Goal: Task Accomplishment & Management: Manage account settings

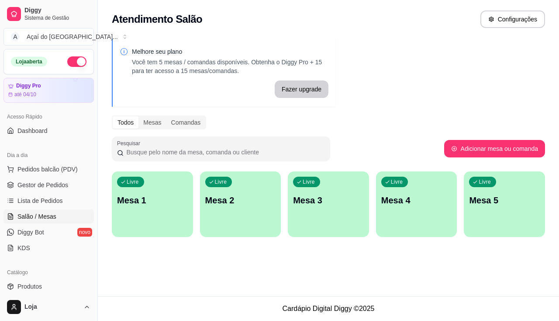
scroll to position [131, 0]
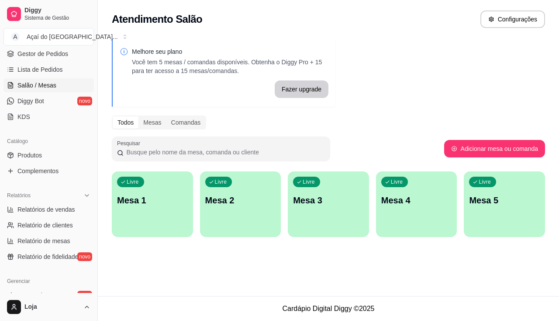
click at [427, 204] on p "Mesa 4" at bounding box center [416, 200] width 71 height 12
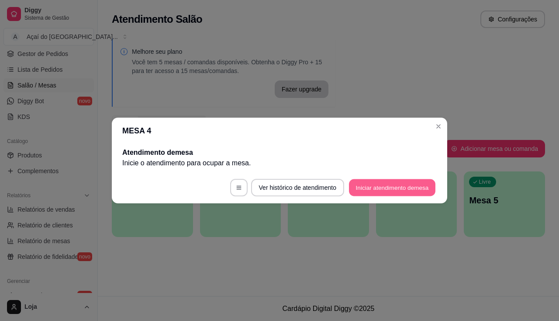
click at [383, 185] on button "Iniciar atendimento de mesa" at bounding box center [392, 187] width 86 height 17
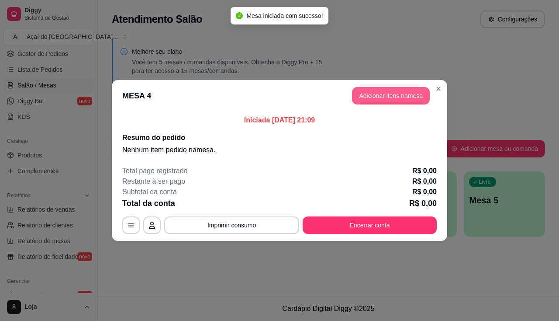
click at [387, 93] on button "Adicionar itens na mesa" at bounding box center [391, 95] width 78 height 17
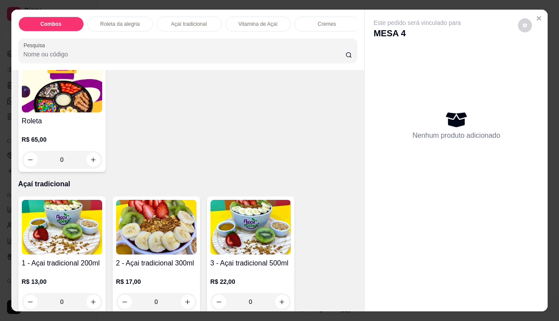
scroll to position [437, 0]
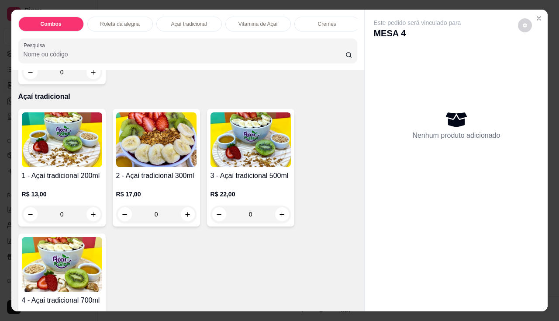
click at [83, 177] on h4 "1 - Açai tradicional 200ml" at bounding box center [62, 175] width 80 height 10
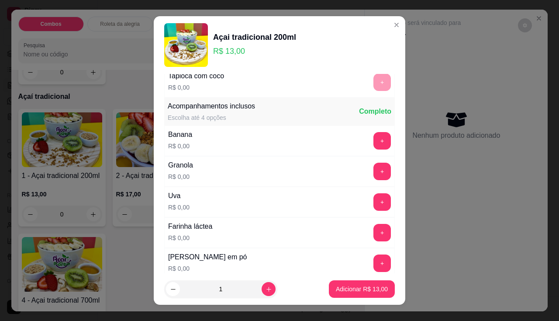
scroll to position [175, 0]
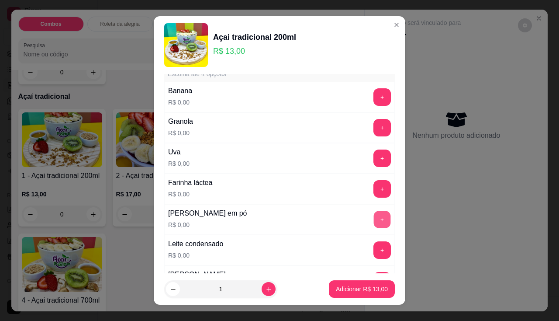
click at [374, 220] on button "+" at bounding box center [382, 218] width 17 height 17
click at [373, 189] on button "+" at bounding box center [381, 188] width 17 height 17
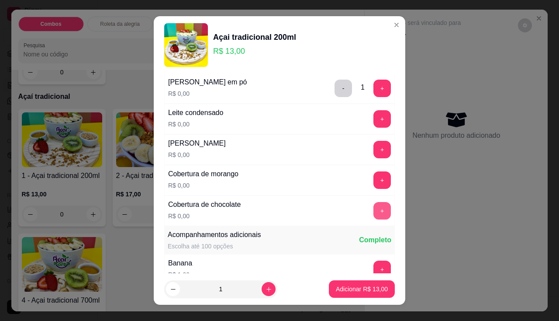
click at [373, 214] on button "+" at bounding box center [381, 210] width 17 height 17
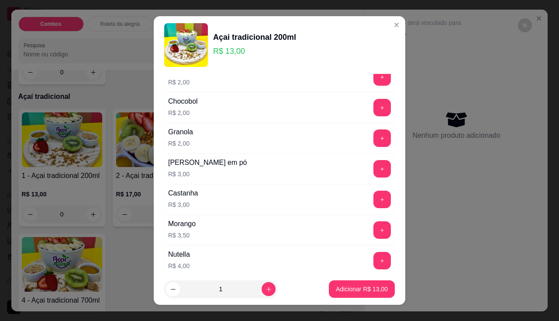
scroll to position [830, 0]
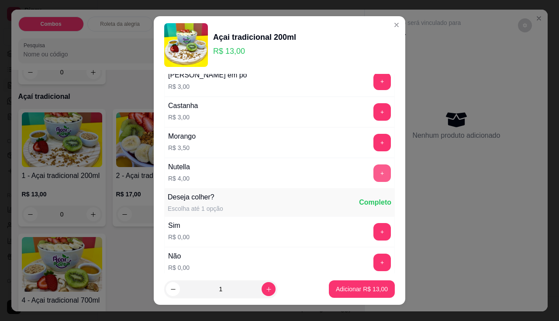
click at [373, 177] on button "+" at bounding box center [381, 172] width 17 height 17
click at [365, 285] on p "Adicionar R$ 17,00" at bounding box center [362, 289] width 51 height 8
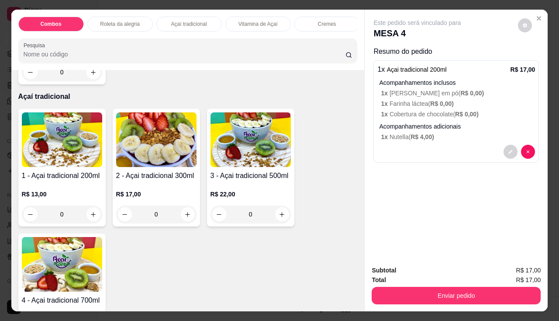
click at [177, 186] on div "R$ 17,00 0" at bounding box center [156, 202] width 80 height 42
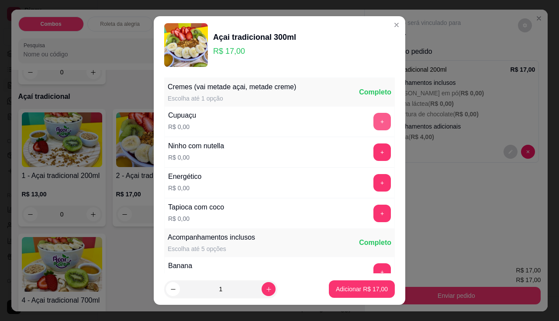
click at [373, 123] on button "+" at bounding box center [381, 121] width 17 height 17
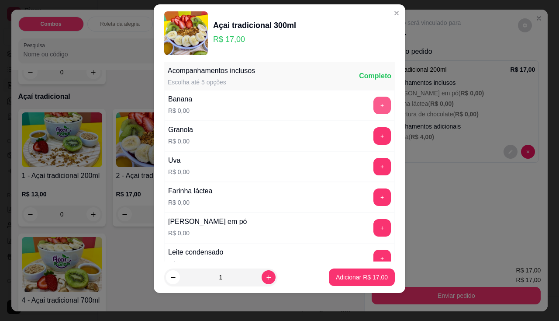
click at [373, 110] on button "+" at bounding box center [381, 105] width 17 height 17
click at [373, 134] on button "+" at bounding box center [381, 135] width 17 height 17
click at [373, 192] on button "+" at bounding box center [381, 196] width 17 height 17
click at [374, 161] on button "+" at bounding box center [382, 166] width 17 height 17
click at [373, 253] on button "+" at bounding box center [381, 257] width 17 height 17
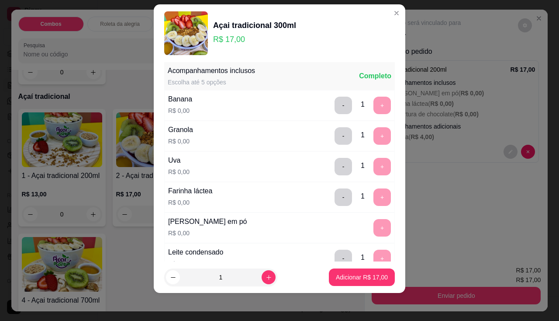
scroll to position [458, 0]
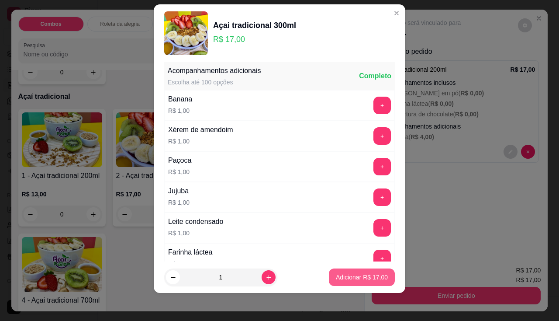
click at [364, 276] on p "Adicionar R$ 17,00" at bounding box center [362, 276] width 52 height 9
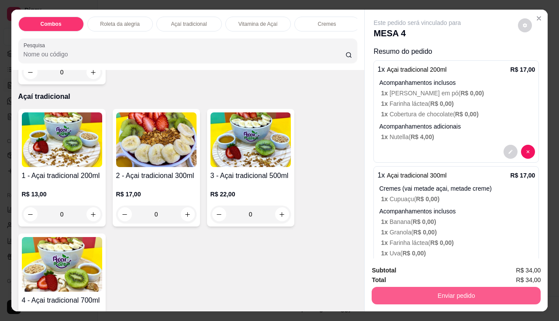
click at [386, 294] on button "Enviar pedido" at bounding box center [456, 294] width 169 height 17
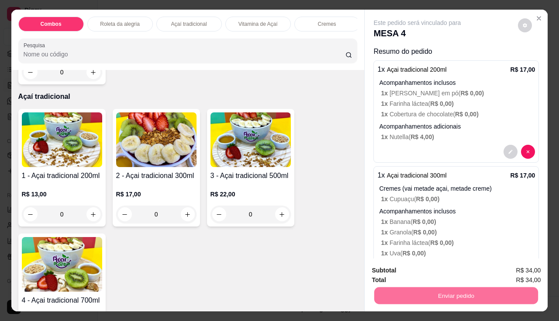
click at [397, 272] on button "Não registrar e enviar pedido" at bounding box center [427, 270] width 91 height 17
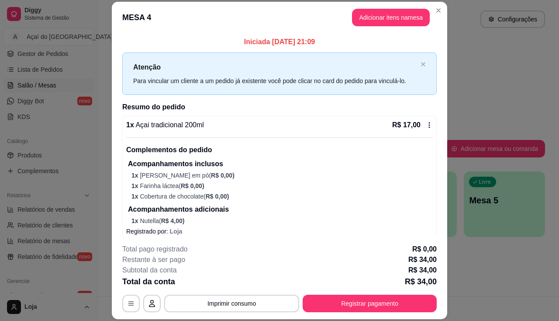
scroll to position [44, 0]
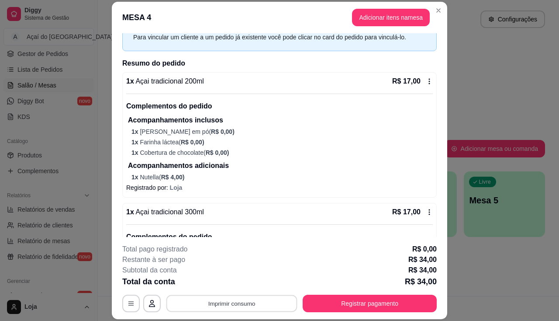
click at [258, 298] on button "Imprimir consumo" at bounding box center [231, 303] width 131 height 17
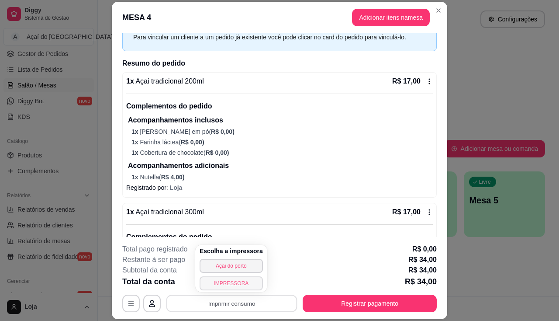
click at [228, 282] on button "IMPRESSORA" at bounding box center [231, 283] width 63 height 14
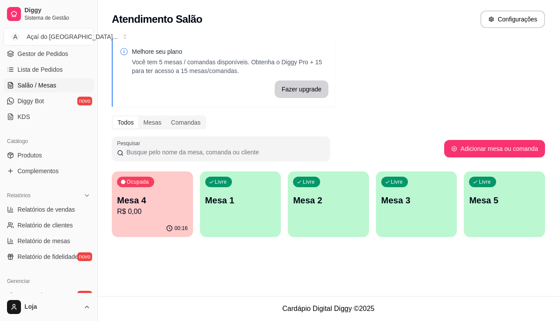
click at [199, 186] on div "Ocupada Mesa 4 R$ 0,00 00:16 Livre Mesa 1 Livre Mesa 2 Livre Mesa 3 Livre Mesa 5" at bounding box center [328, 204] width 433 height 66
click at [223, 190] on div "Livre Mesa 1" at bounding box center [240, 198] width 79 height 53
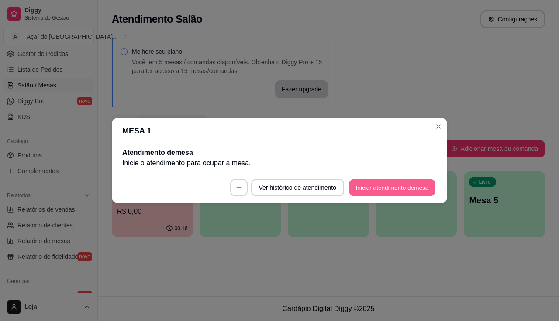
click at [432, 179] on button "Iniciar atendimento de mesa" at bounding box center [392, 187] width 86 height 17
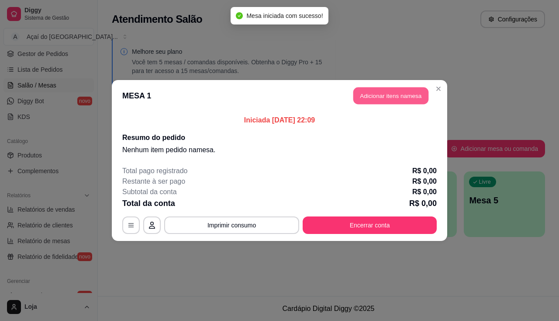
click at [369, 95] on button "Adicionar itens na mesa" at bounding box center [390, 95] width 75 height 17
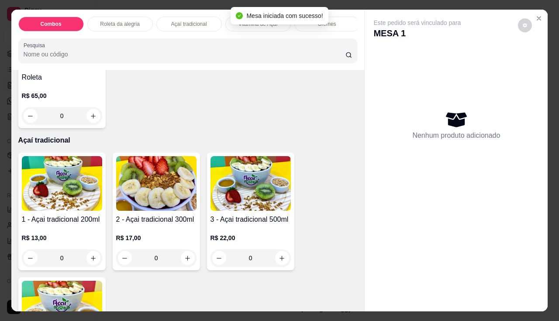
scroll to position [524, 0]
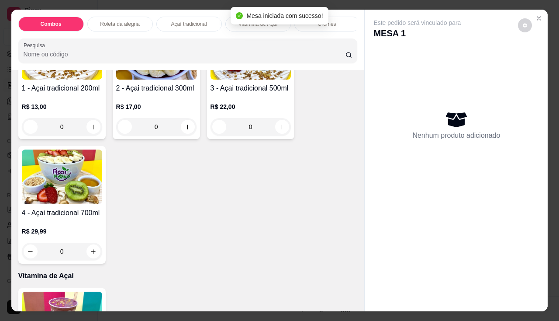
click at [229, 90] on h4 "3 - Açai tradicional 500ml" at bounding box center [250, 88] width 80 height 10
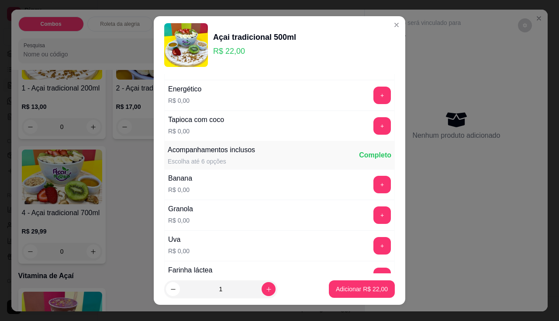
scroll to position [131, 0]
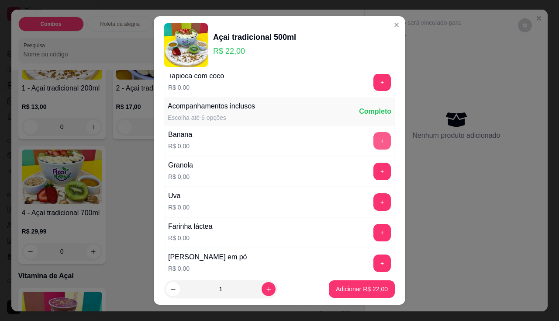
click at [373, 141] on button "+" at bounding box center [381, 140] width 17 height 17
click at [334, 141] on button "-" at bounding box center [342, 140] width 17 height 17
click at [373, 172] on button "+" at bounding box center [381, 170] width 17 height 17
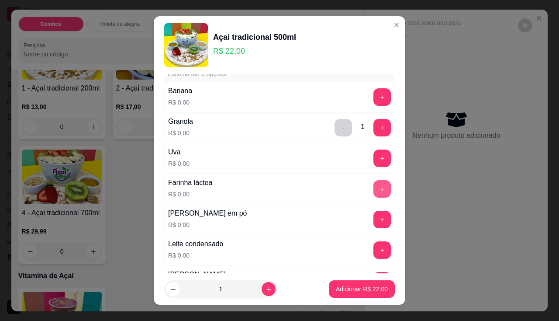
click at [373, 184] on button "+" at bounding box center [381, 188] width 17 height 17
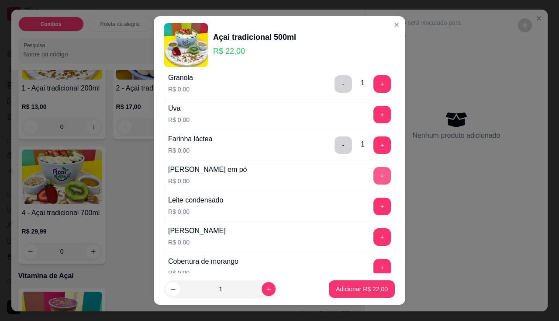
click at [373, 169] on button "+" at bounding box center [381, 175] width 17 height 17
click at [373, 207] on button "+" at bounding box center [381, 205] width 17 height 17
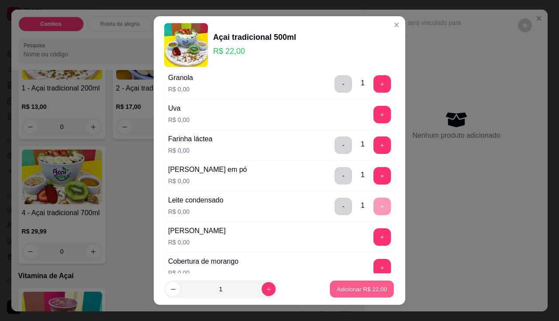
click at [357, 280] on button "Adicionar R$ 22,00" at bounding box center [362, 288] width 64 height 17
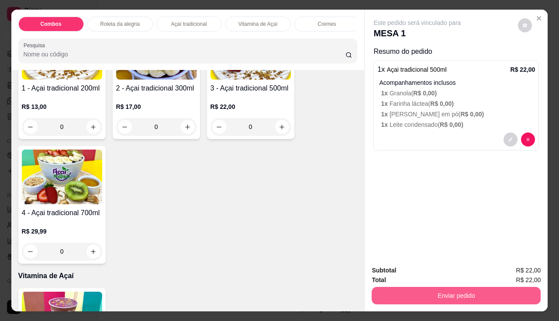
click at [407, 290] on button "Enviar pedido" at bounding box center [456, 294] width 169 height 17
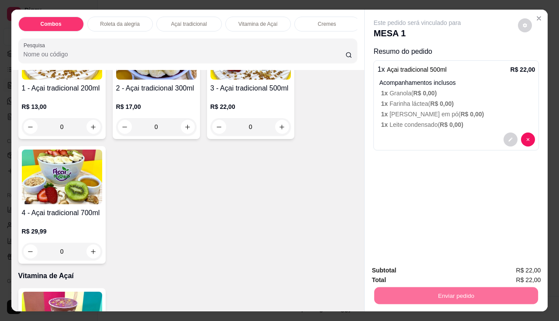
click at [411, 274] on button "Não registrar e enviar pedido" at bounding box center [427, 270] width 91 height 17
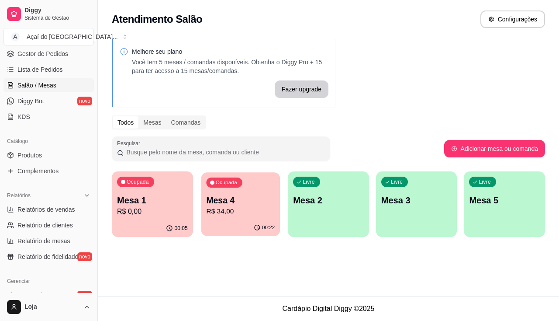
click at [231, 205] on p "Mesa 4" at bounding box center [240, 200] width 69 height 12
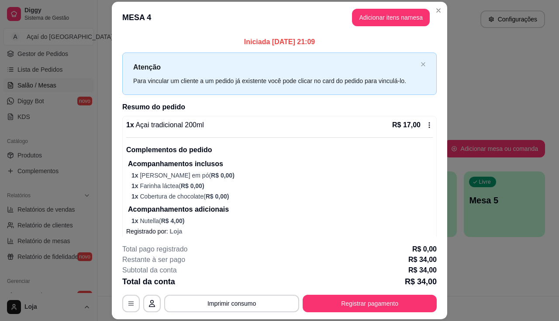
scroll to position [159, 0]
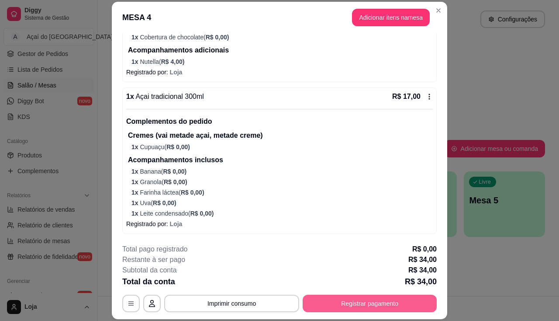
click at [331, 298] on button "Registrar pagamento" at bounding box center [370, 302] width 134 height 17
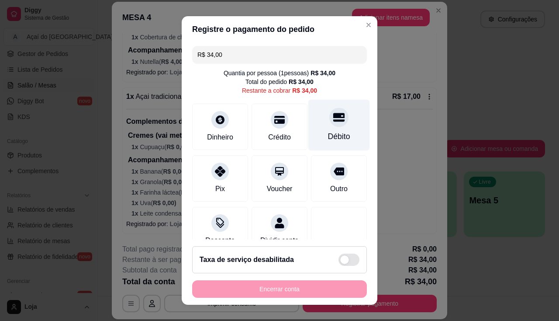
click at [332, 131] on div "Débito" at bounding box center [339, 136] width 22 height 11
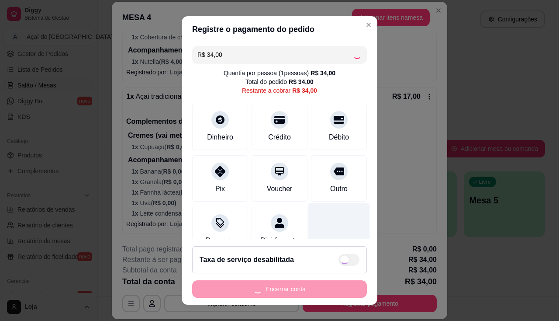
type input "R$ 0,00"
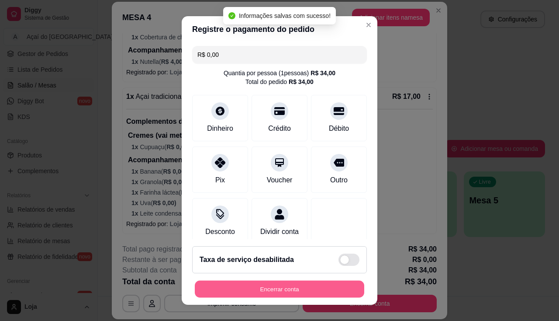
click at [339, 294] on button "Encerrar conta" at bounding box center [279, 288] width 169 height 17
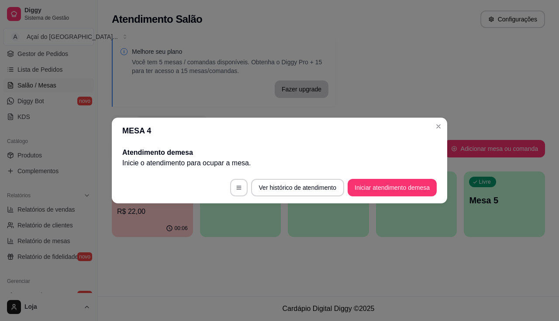
scroll to position [0, 0]
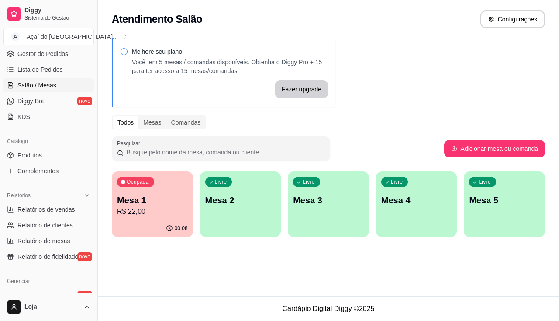
click at [51, 77] on ul "Pedidos balcão (PDV) Gestor de Pedidos Lista de Pedidos Salão / Mesas Diggy Bot…" at bounding box center [48, 77] width 90 height 93
click at [51, 74] on link "Lista de Pedidos" at bounding box center [48, 69] width 90 height 14
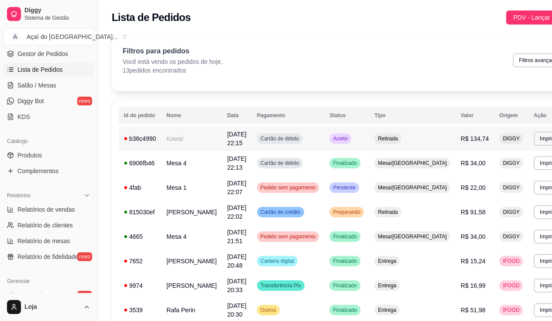
click at [228, 135] on span "[DATE] 22:15" at bounding box center [237, 139] width 19 height 16
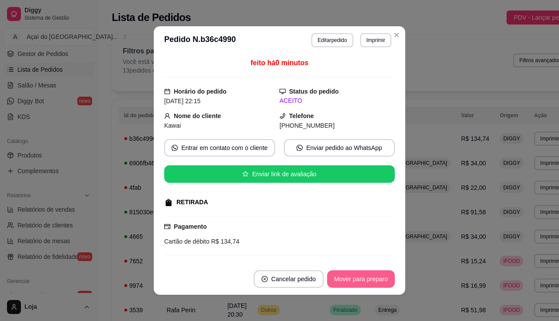
click at [358, 283] on button "Mover para preparo" at bounding box center [361, 278] width 68 height 17
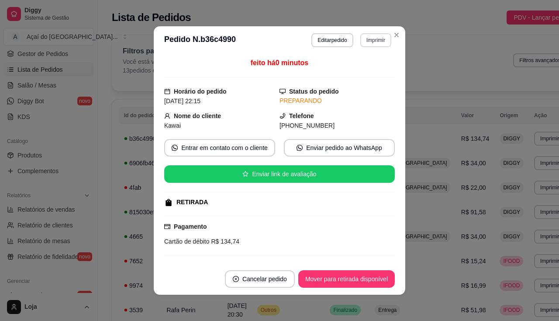
click at [367, 44] on button "Imprimir" at bounding box center [375, 40] width 31 height 14
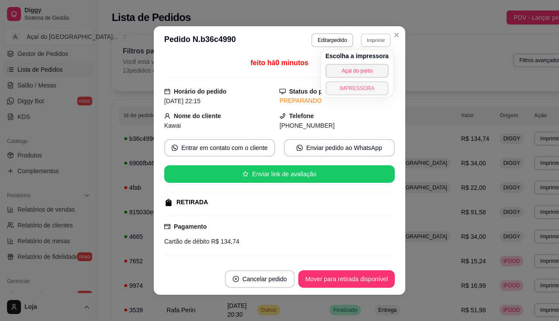
click at [365, 86] on button "IMPRESSORA" at bounding box center [356, 88] width 63 height 14
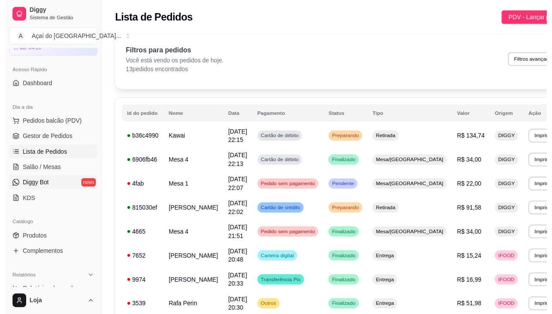
scroll to position [2, 0]
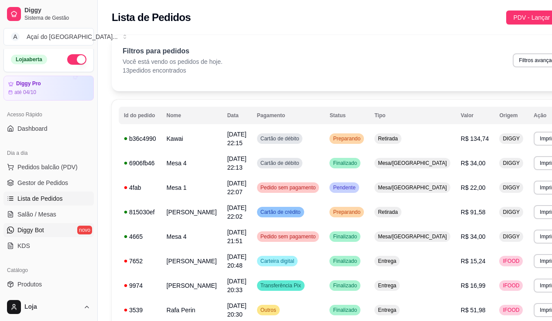
click at [56, 231] on link "Diggy Bot novo" at bounding box center [48, 230] width 90 height 14
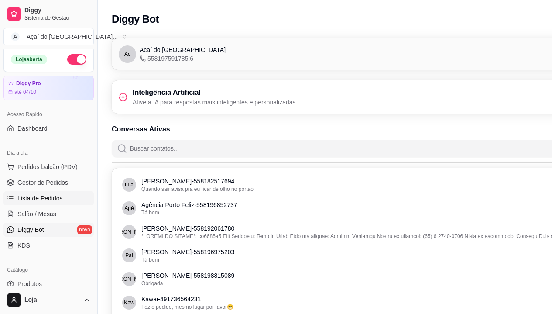
click at [35, 196] on span "Lista de Pedidos" at bounding box center [39, 198] width 45 height 9
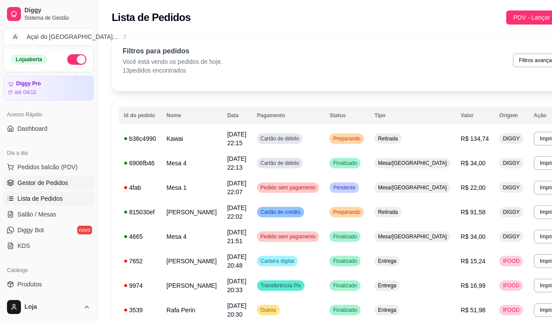
click at [44, 180] on span "Gestor de Pedidos" at bounding box center [42, 182] width 51 height 9
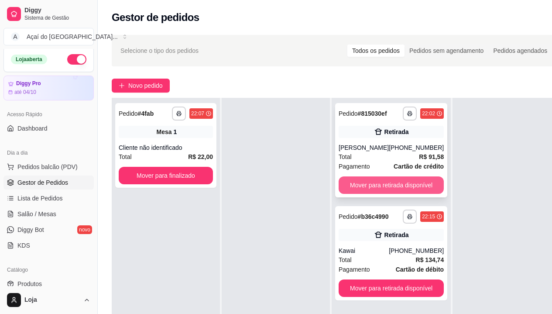
click at [376, 176] on button "Mover para retirada disponível" at bounding box center [391, 184] width 105 height 17
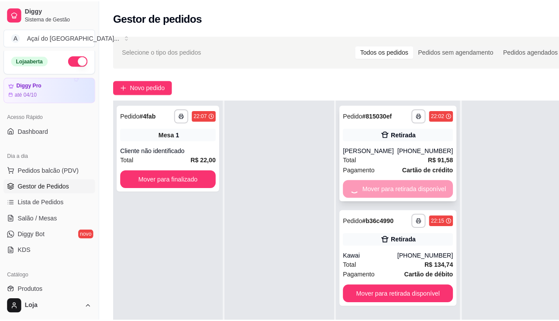
scroll to position [24, 0]
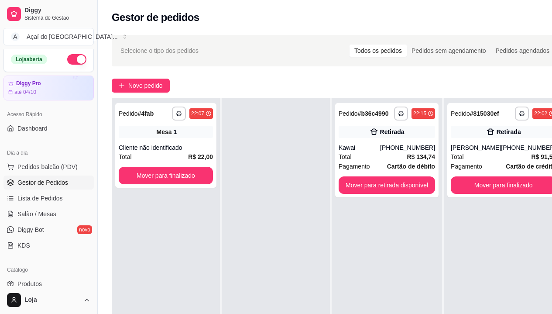
click at [0, 214] on div "Dia a dia Pedidos balcão (PDV) Gestor de Pedidos Lista de Pedidos Salão / Mesas…" at bounding box center [48, 199] width 97 height 114
click at [5, 212] on link "Salão / Mesas" at bounding box center [48, 214] width 90 height 14
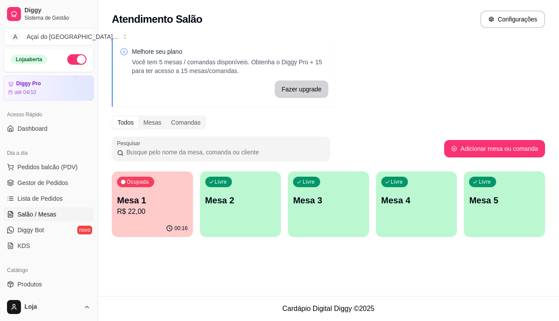
click at [189, 213] on div "Ocupada Mesa 1 R$ 22,00" at bounding box center [152, 195] width 81 height 48
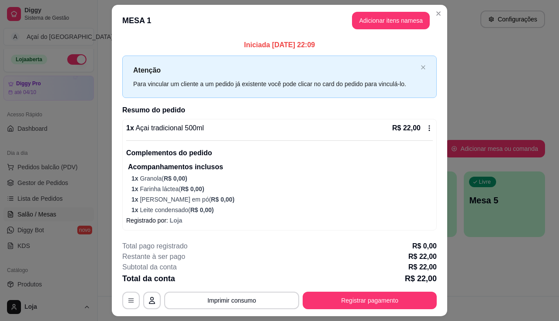
click at [232, 209] on p "1 x Leite condensado ( R$ 0,00 )" at bounding box center [281, 209] width 301 height 9
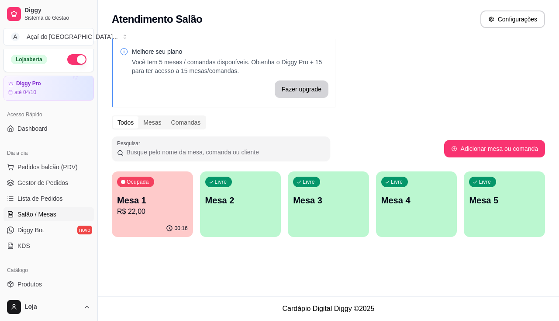
click at [230, 216] on div "Livre Mesa 2" at bounding box center [240, 198] width 81 height 55
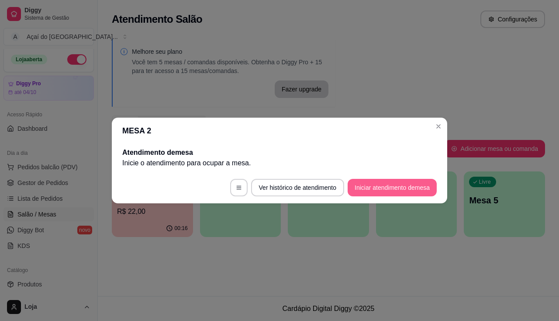
click at [392, 192] on button "Iniciar atendimento de mesa" at bounding box center [392, 187] width 89 height 17
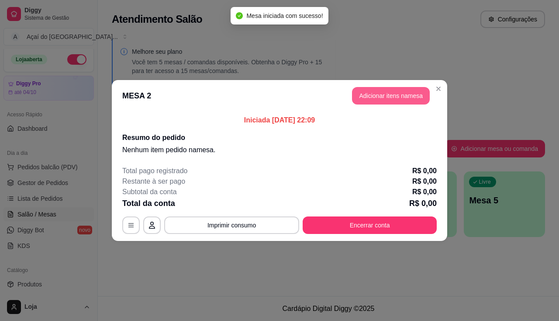
click at [395, 100] on button "Adicionar itens na mesa" at bounding box center [391, 95] width 78 height 17
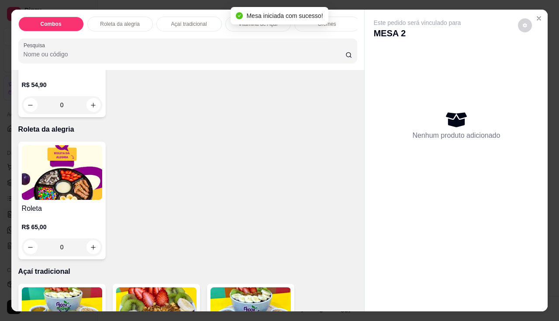
scroll to position [437, 0]
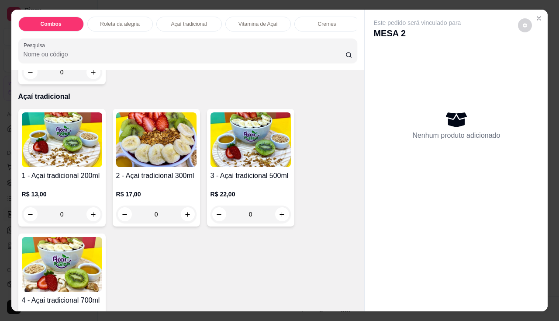
click at [68, 263] on img at bounding box center [62, 264] width 80 height 55
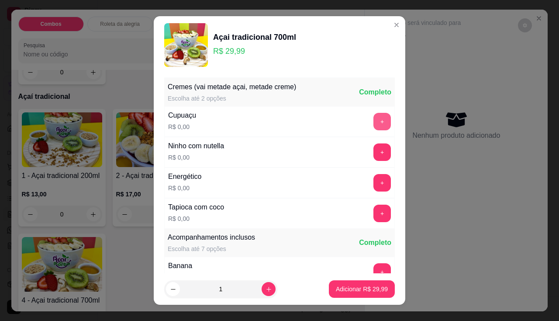
click at [373, 127] on button "+" at bounding box center [381, 121] width 17 height 17
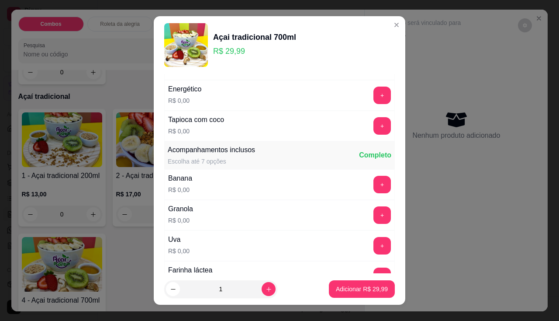
scroll to position [131, 0]
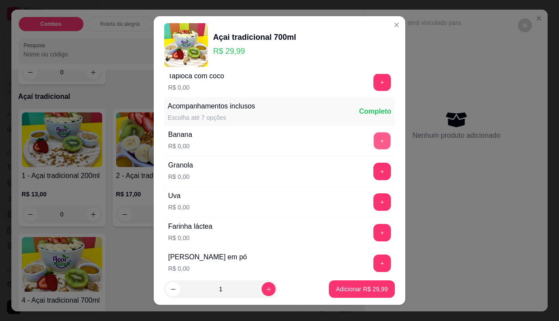
click at [374, 137] on button "+" at bounding box center [382, 140] width 17 height 17
click at [374, 171] on button "+" at bounding box center [382, 170] width 17 height 17
click at [373, 197] on button "+" at bounding box center [381, 201] width 17 height 17
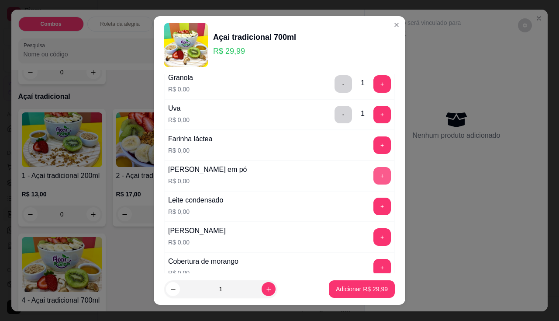
click at [373, 176] on button "+" at bounding box center [381, 175] width 17 height 17
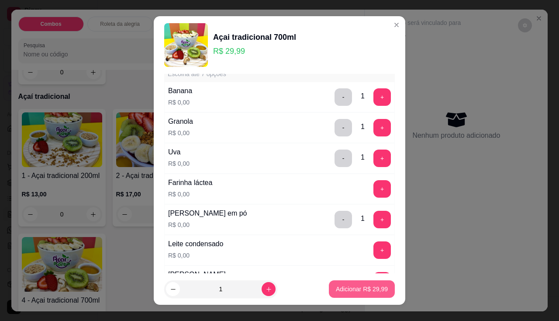
click at [368, 291] on p "Adicionar R$ 29,99" at bounding box center [362, 288] width 52 height 9
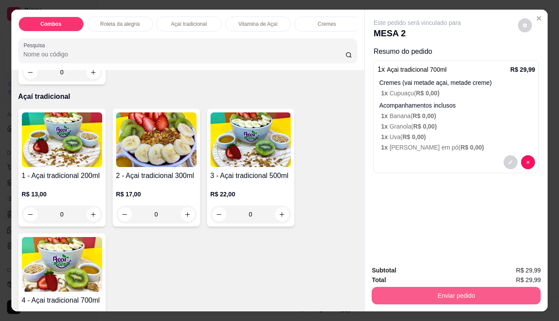
click at [377, 292] on button "Enviar pedido" at bounding box center [456, 294] width 169 height 17
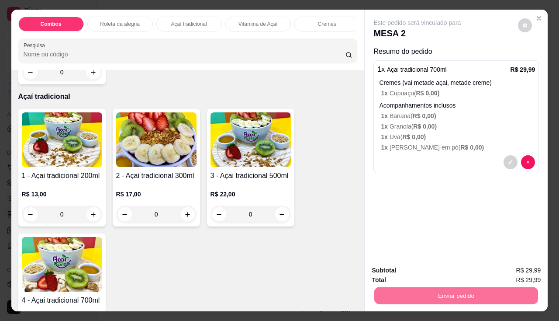
click at [389, 273] on button "Não registrar e enviar pedido" at bounding box center [427, 270] width 91 height 17
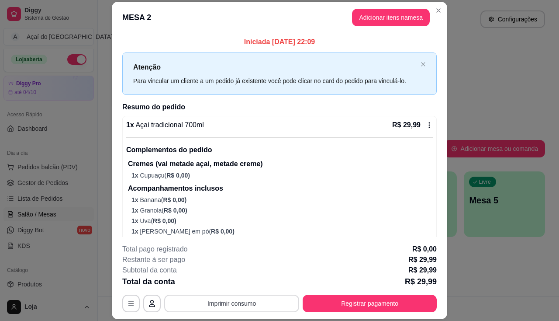
click at [271, 297] on button "Imprimir consumo" at bounding box center [231, 302] width 135 height 17
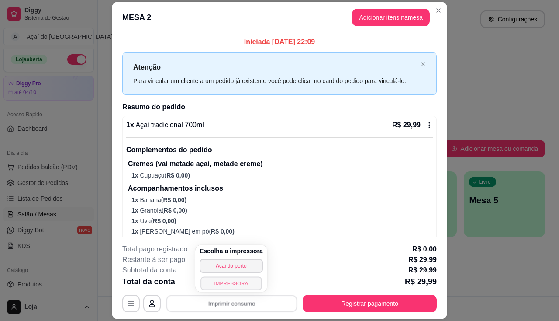
click at [239, 282] on button "IMPRESSORA" at bounding box center [230, 283] width 61 height 14
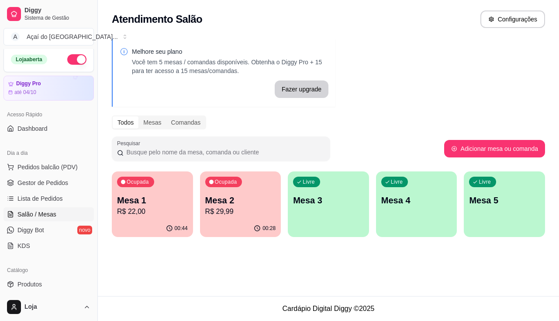
click at [314, 212] on div "Livre Mesa 3" at bounding box center [328, 198] width 81 height 55
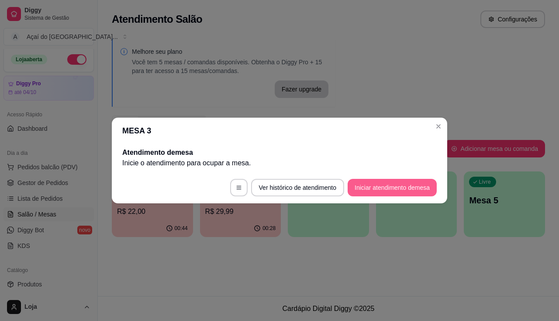
click at [382, 187] on button "Iniciar atendimento de mesa" at bounding box center [392, 187] width 89 height 17
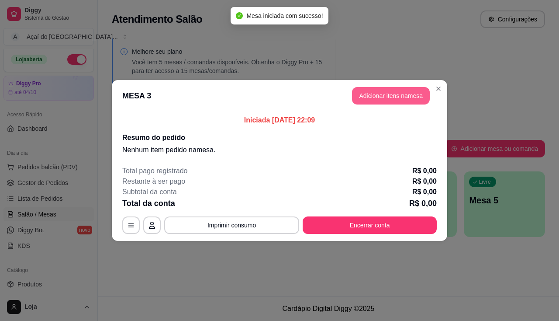
click at [390, 95] on button "Adicionar itens na mesa" at bounding box center [391, 95] width 78 height 17
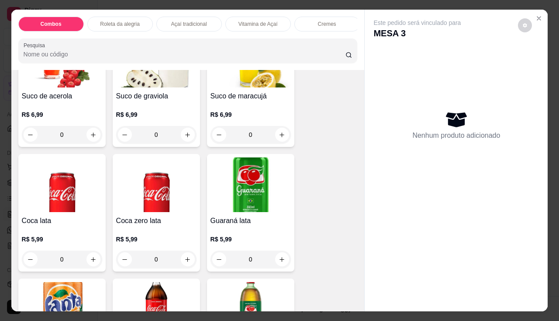
scroll to position [2445, 0]
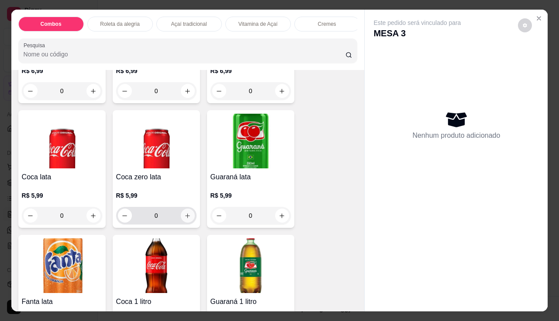
click at [188, 222] on button "increase-product-quantity" at bounding box center [188, 215] width 14 height 14
type input "1"
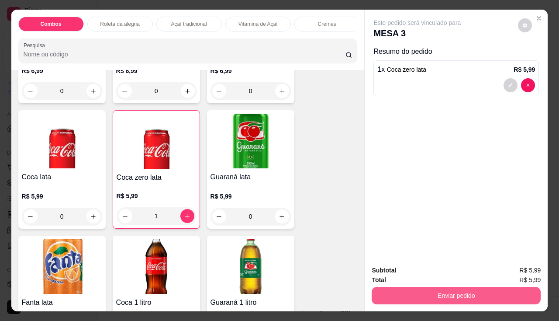
click at [463, 293] on button "Enviar pedido" at bounding box center [456, 294] width 169 height 17
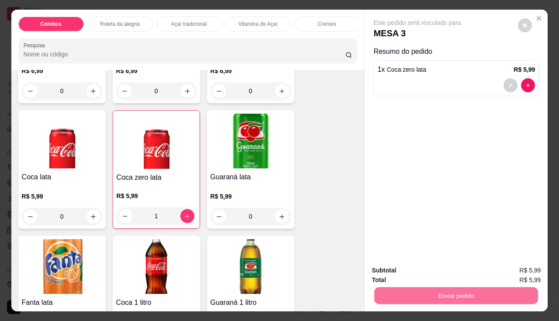
click at [444, 265] on button "Não registrar e enviar pedido" at bounding box center [427, 270] width 88 height 16
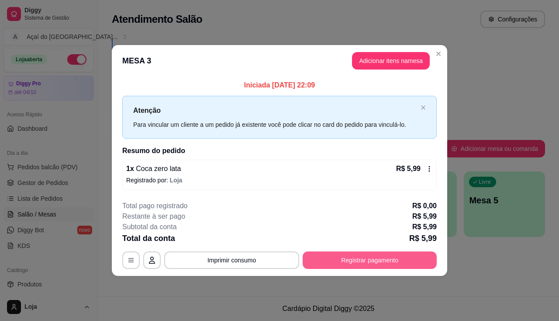
click at [393, 268] on button "Registrar pagamento" at bounding box center [370, 259] width 134 height 17
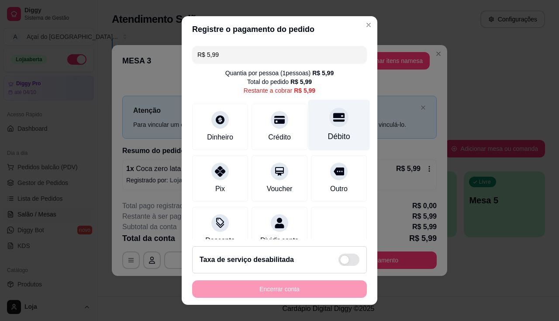
click at [328, 141] on div "Débito" at bounding box center [339, 136] width 22 height 11
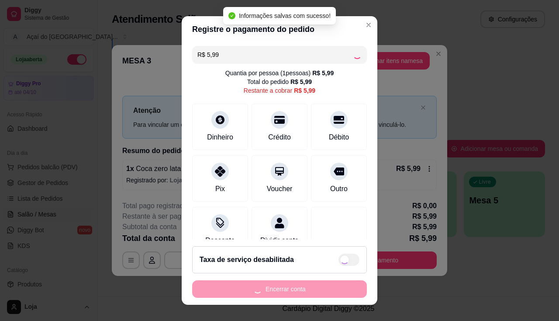
type input "R$ 0,00"
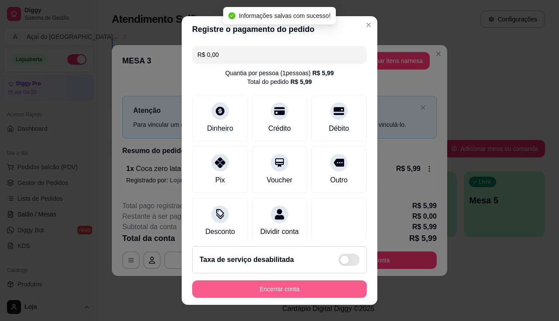
click at [319, 286] on button "Encerrar conta" at bounding box center [279, 288] width 175 height 17
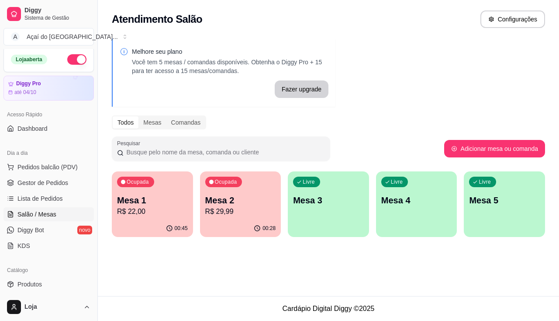
click at [233, 203] on p "Mesa 2" at bounding box center [240, 200] width 71 height 12
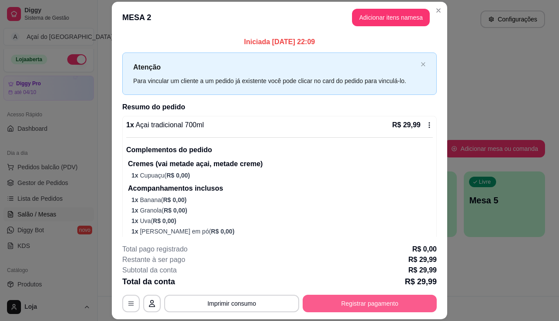
click at [337, 299] on button "Registrar pagamento" at bounding box center [370, 302] width 134 height 17
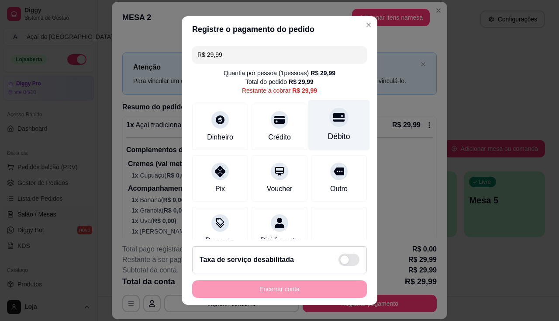
click at [328, 138] on div "Débito" at bounding box center [339, 136] width 22 height 11
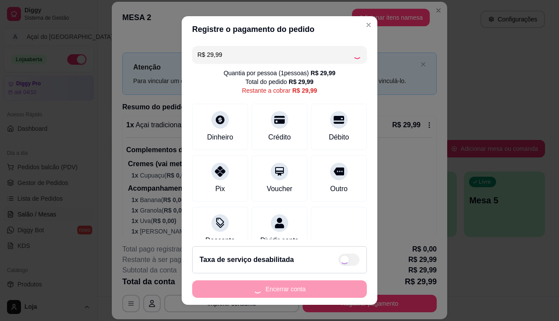
type input "R$ 0,00"
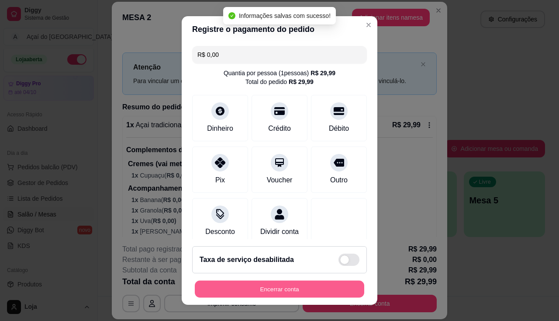
click at [326, 290] on button "Encerrar conta" at bounding box center [279, 288] width 169 height 17
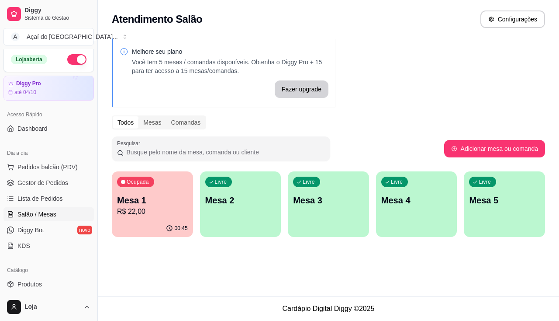
click at [135, 214] on p "R$ 22,00" at bounding box center [152, 211] width 71 height 10
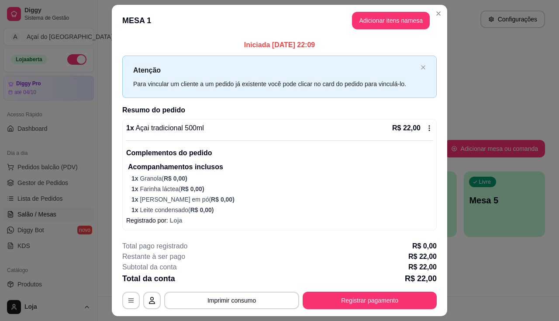
scroll to position [23, 0]
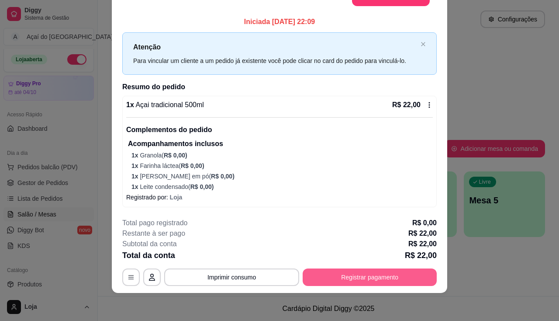
click at [361, 272] on button "Registrar pagamento" at bounding box center [370, 276] width 134 height 17
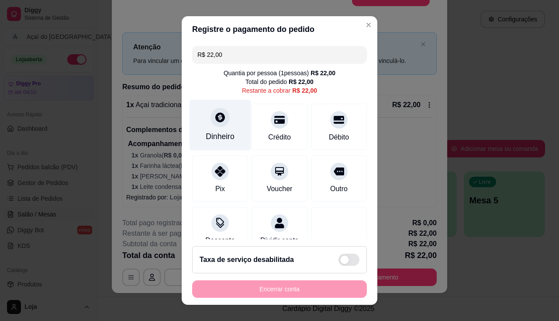
click at [209, 140] on div "Dinheiro" at bounding box center [220, 136] width 29 height 11
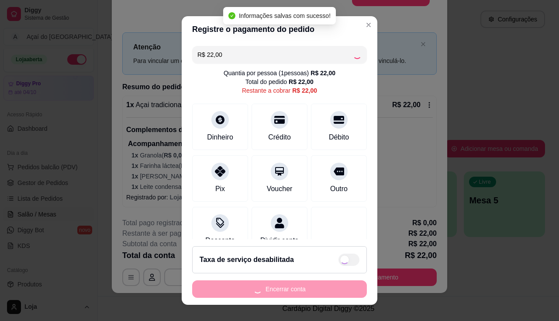
type input "R$ 0,00"
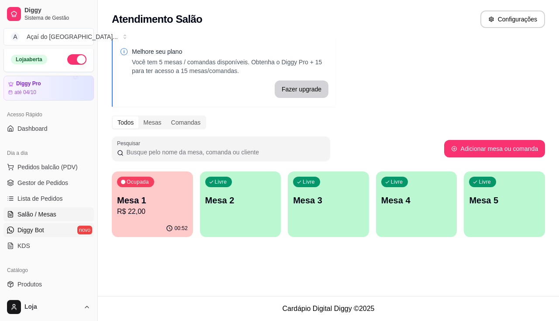
scroll to position [46, 0]
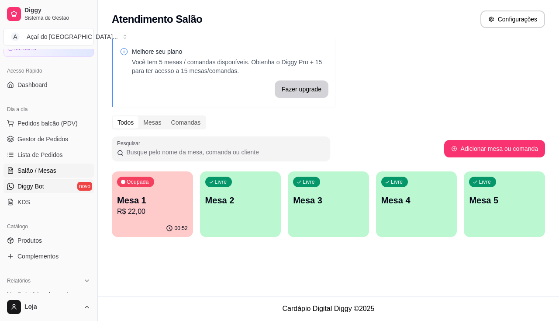
click at [61, 187] on link "Diggy Bot novo" at bounding box center [48, 186] width 90 height 14
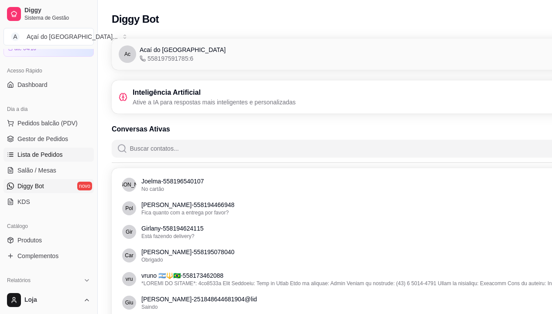
click at [44, 161] on link "Lista de Pedidos" at bounding box center [48, 155] width 90 height 14
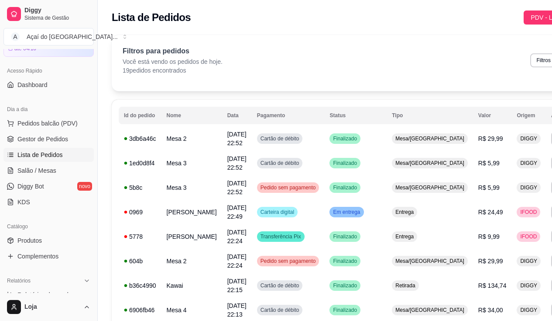
click at [19, 162] on ul "Pedidos balcão (PDV) Gestor de Pedidos Lista de Pedidos Salão / Mesas Diggy Bot…" at bounding box center [48, 162] width 90 height 93
click at [28, 172] on span "Salão / Mesas" at bounding box center [36, 170] width 39 height 9
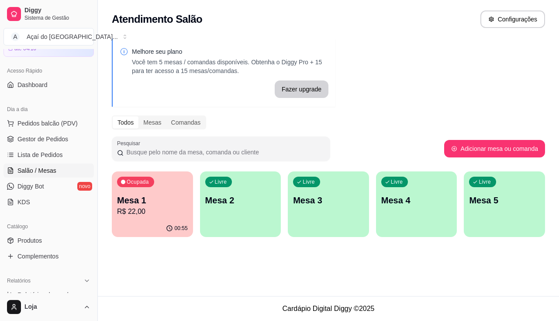
click at [177, 200] on p "Mesa 1" at bounding box center [152, 200] width 71 height 12
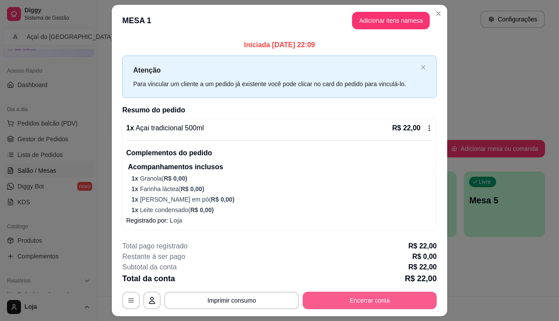
click at [327, 296] on button "Encerrar conta" at bounding box center [370, 299] width 134 height 17
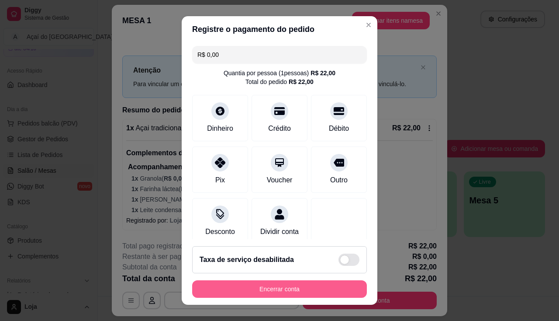
click at [322, 279] on footer "Taxa de serviço desabilitada Encerrar conta" at bounding box center [280, 272] width 196 height 66
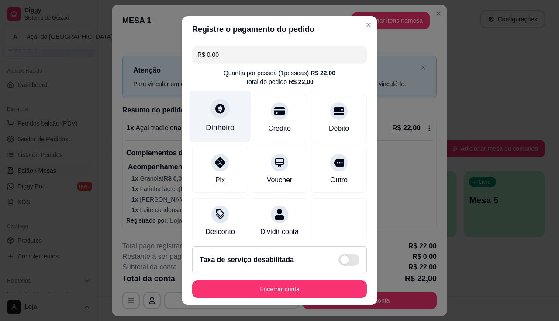
click at [226, 128] on div "Dinheiro" at bounding box center [220, 127] width 29 height 11
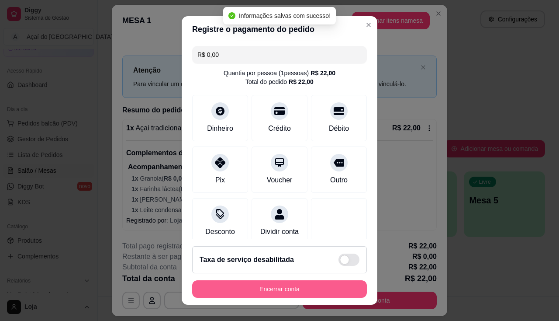
click at [297, 295] on button "Encerrar conta" at bounding box center [279, 288] width 175 height 17
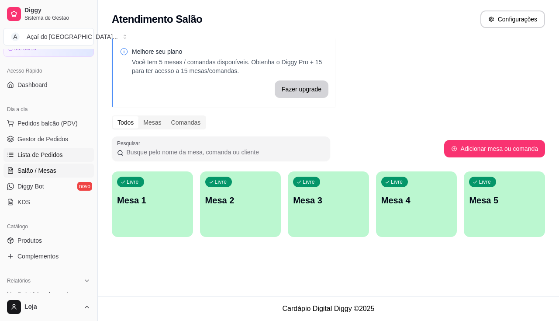
click at [55, 153] on span "Lista de Pedidos" at bounding box center [39, 154] width 45 height 9
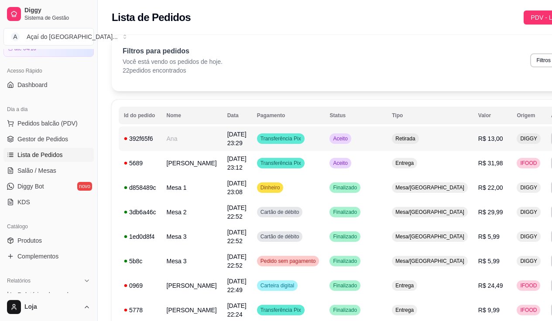
click at [187, 140] on td "Ana" at bounding box center [192, 138] width 61 height 24
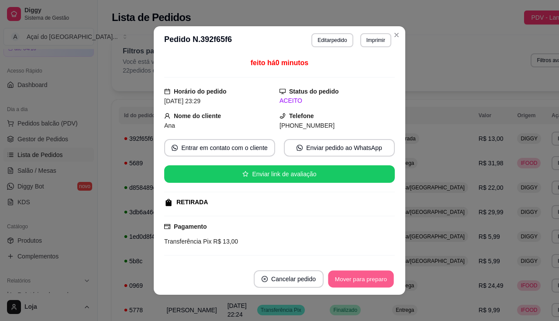
click at [385, 277] on button "Mover para preparo" at bounding box center [361, 278] width 66 height 17
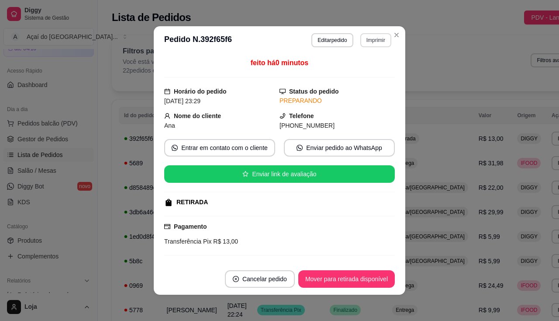
click at [380, 39] on button "Imprimir" at bounding box center [375, 40] width 31 height 14
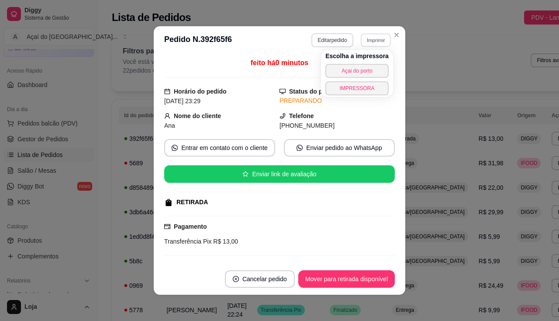
click at [324, 41] on button "Editar pedido" at bounding box center [331, 40] width 41 height 14
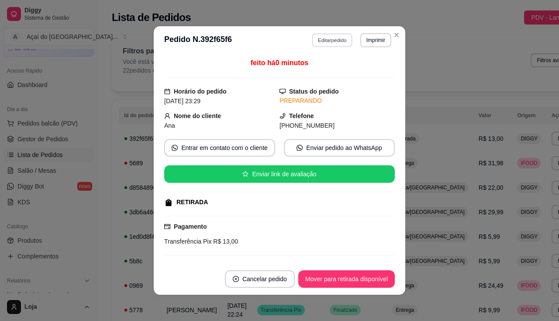
click at [324, 41] on button "Editar pedido" at bounding box center [332, 40] width 41 height 14
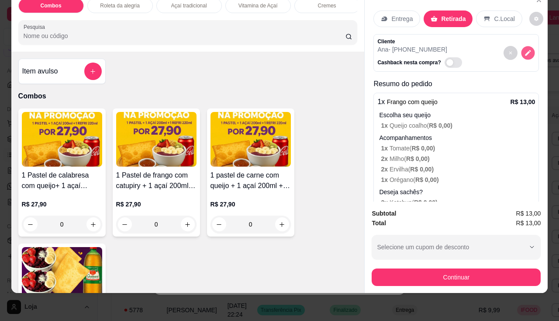
click at [523, 49] on button "decrease-product-quantity" at bounding box center [528, 53] width 14 height 14
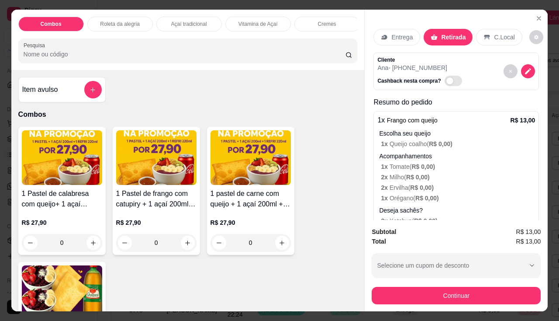
click at [398, 39] on div "Entrega" at bounding box center [396, 37] width 47 height 17
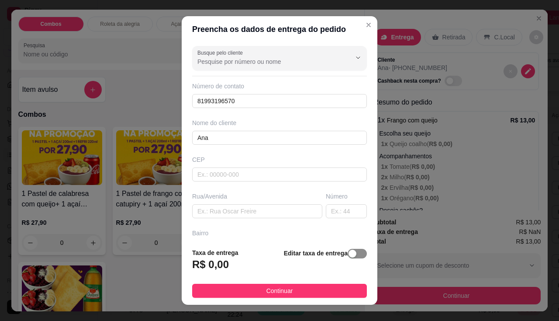
click at [352, 250] on span "button" at bounding box center [357, 253] width 19 height 10
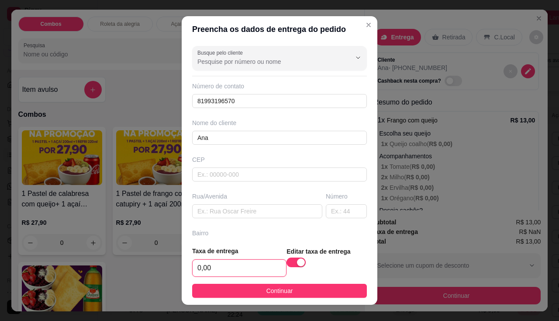
click at [214, 271] on input "0,00" at bounding box center [239, 267] width 93 height 17
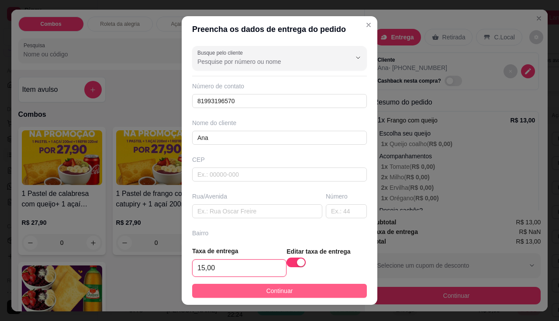
type input "15,00"
click at [256, 296] on button "Continuar" at bounding box center [279, 290] width 175 height 14
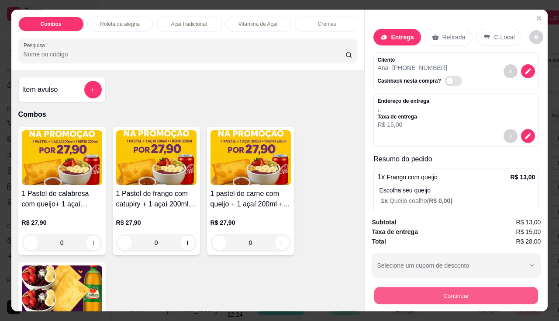
click at [450, 290] on button "Continuar" at bounding box center [456, 295] width 164 height 17
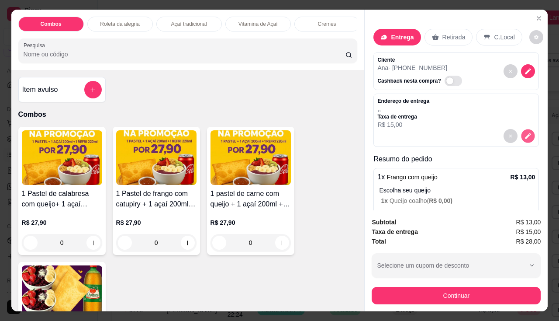
click at [524, 136] on icon "decrease-product-quantity" at bounding box center [527, 135] width 7 height 7
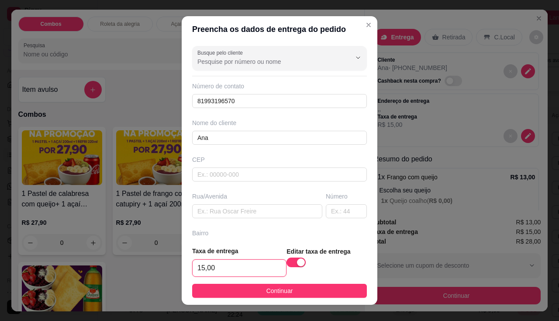
click at [226, 262] on input "15,00" at bounding box center [239, 267] width 93 height 17
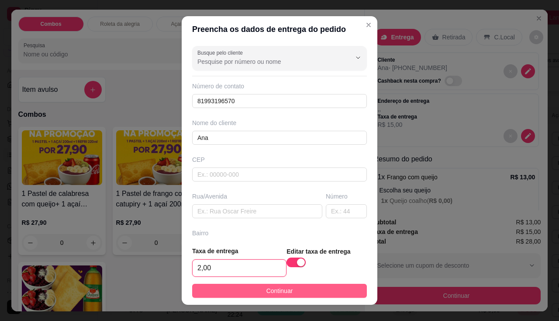
type input "2,00"
click at [313, 294] on button "Continuar" at bounding box center [279, 290] width 175 height 14
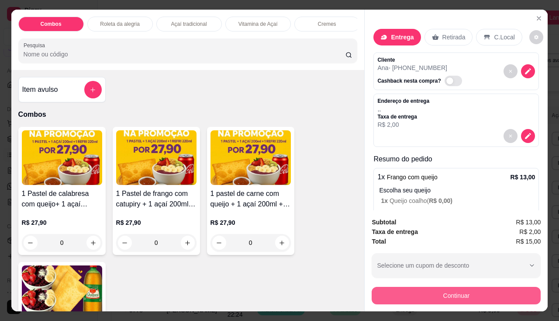
click at [448, 290] on button "Continuar" at bounding box center [456, 294] width 169 height 17
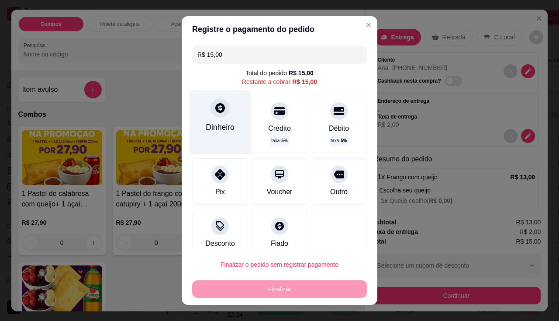
click at [214, 121] on div "Dinheiro" at bounding box center [220, 126] width 29 height 11
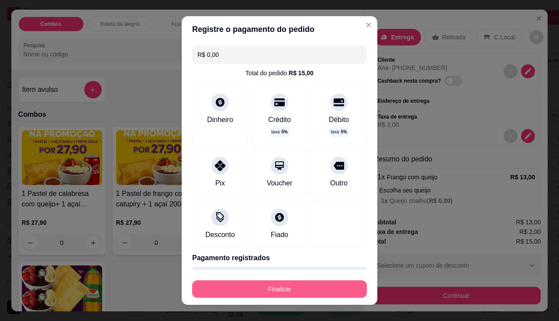
click at [288, 289] on button "Finalizar" at bounding box center [279, 288] width 175 height 17
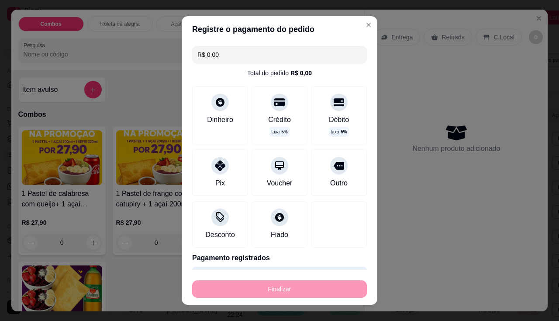
type input "-R$ 15,00"
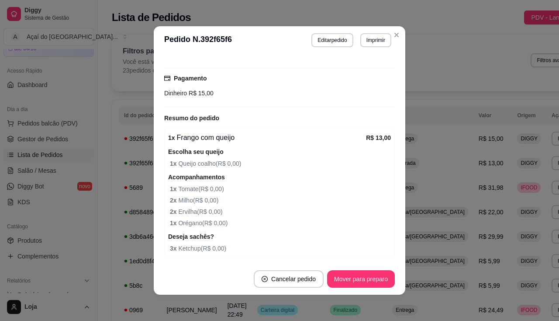
scroll to position [301, 0]
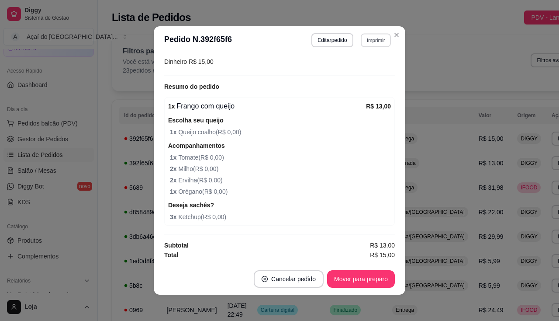
click at [369, 42] on button "Imprimir" at bounding box center [376, 40] width 30 height 14
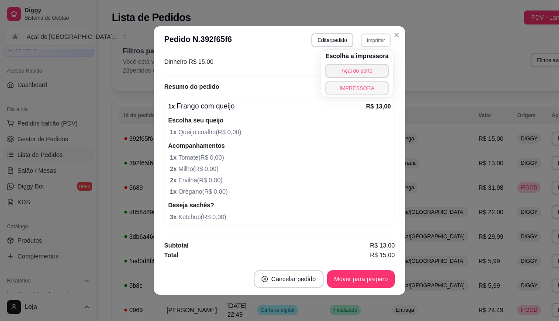
click at [365, 89] on button "IMPRESSORA" at bounding box center [356, 88] width 63 height 14
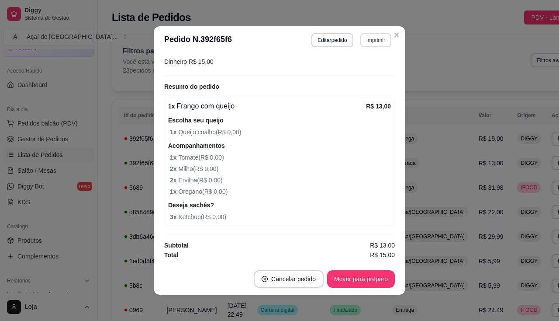
click at [370, 37] on button "Imprimir" at bounding box center [375, 40] width 31 height 14
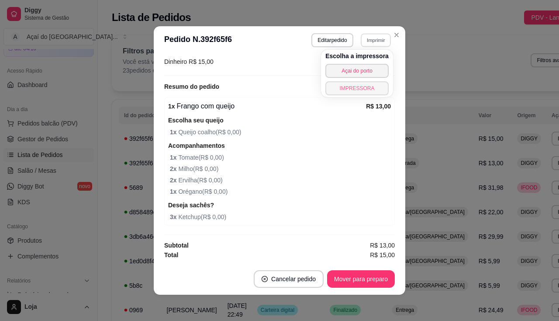
click at [369, 91] on button "IMPRESSORA" at bounding box center [356, 88] width 63 height 14
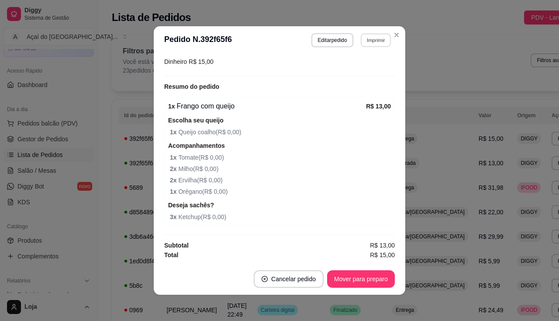
click at [365, 47] on button "Imprimir" at bounding box center [376, 40] width 30 height 14
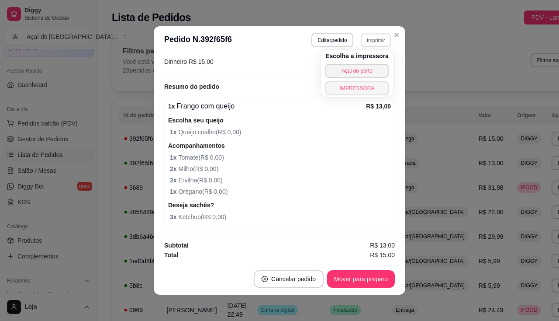
click at [362, 84] on button "IMPRESSORA" at bounding box center [356, 88] width 63 height 14
